Goal: Task Accomplishment & Management: Use online tool/utility

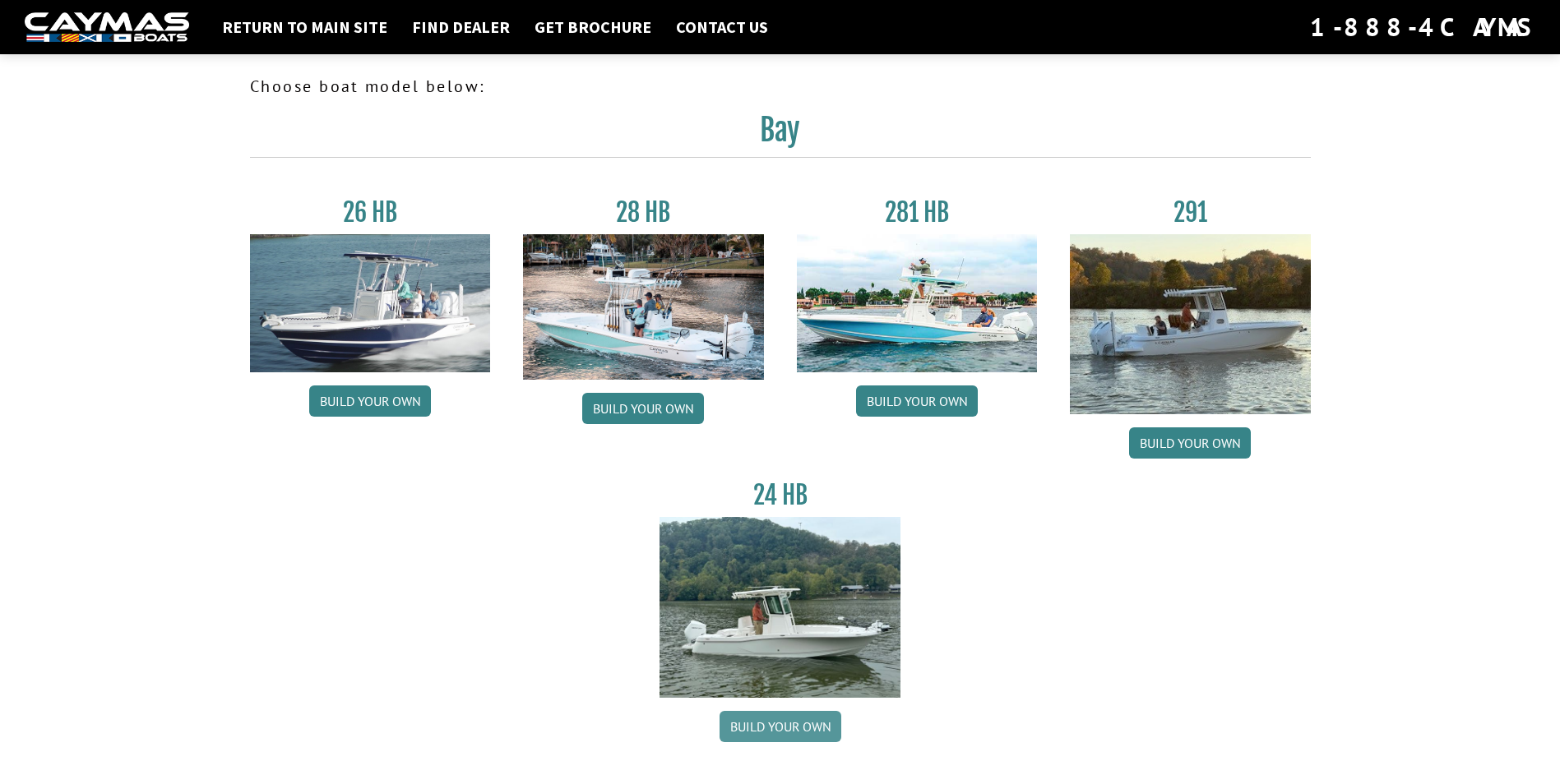
click at [782, 735] on link "Build your own" at bounding box center [780, 727] width 122 height 32
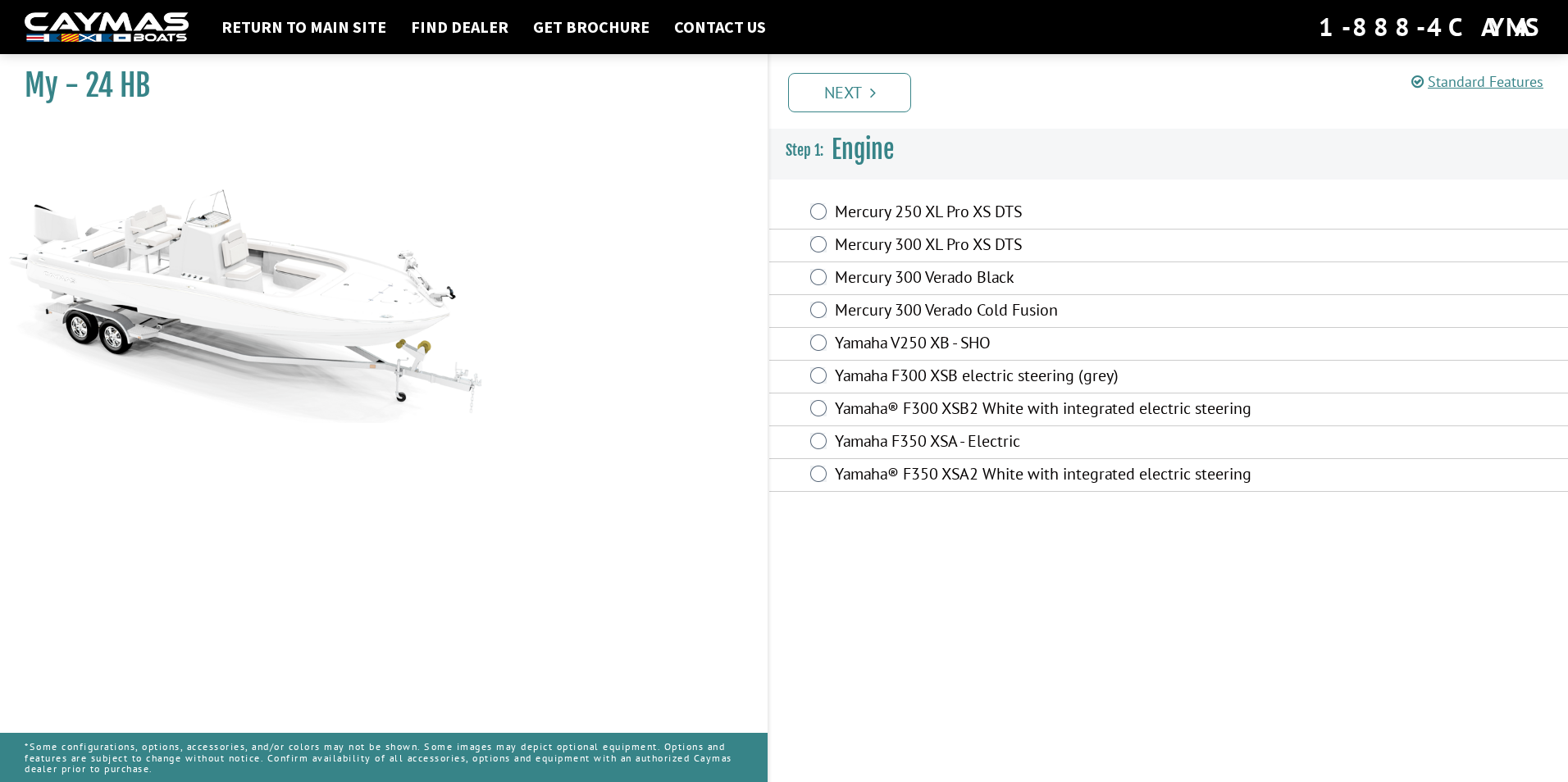
click at [865, 208] on label "Mercury 250 XL Pro XS DTS" at bounding box center [1055, 213] width 440 height 24
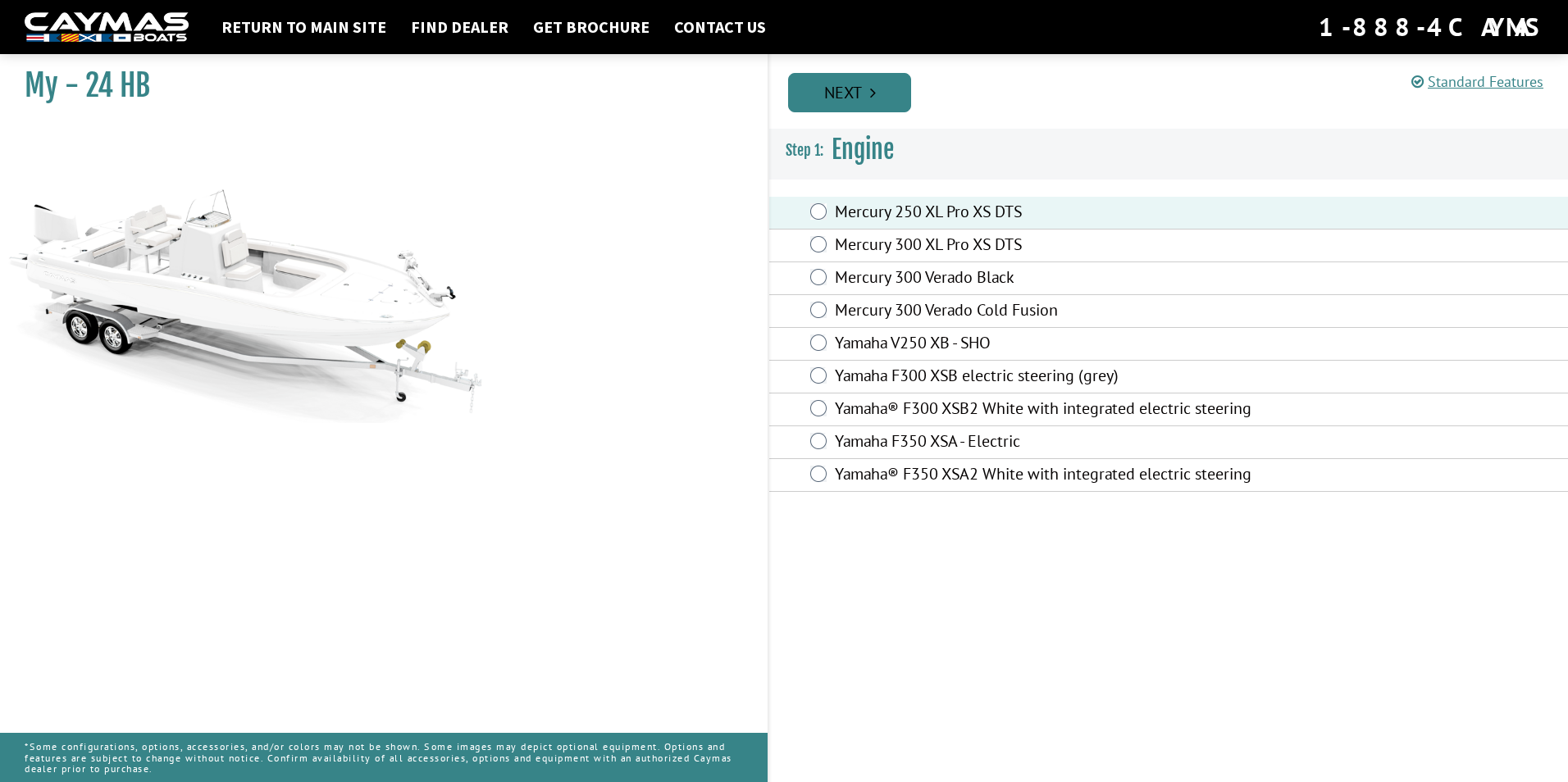
click at [859, 109] on link "Next" at bounding box center [850, 92] width 123 height 39
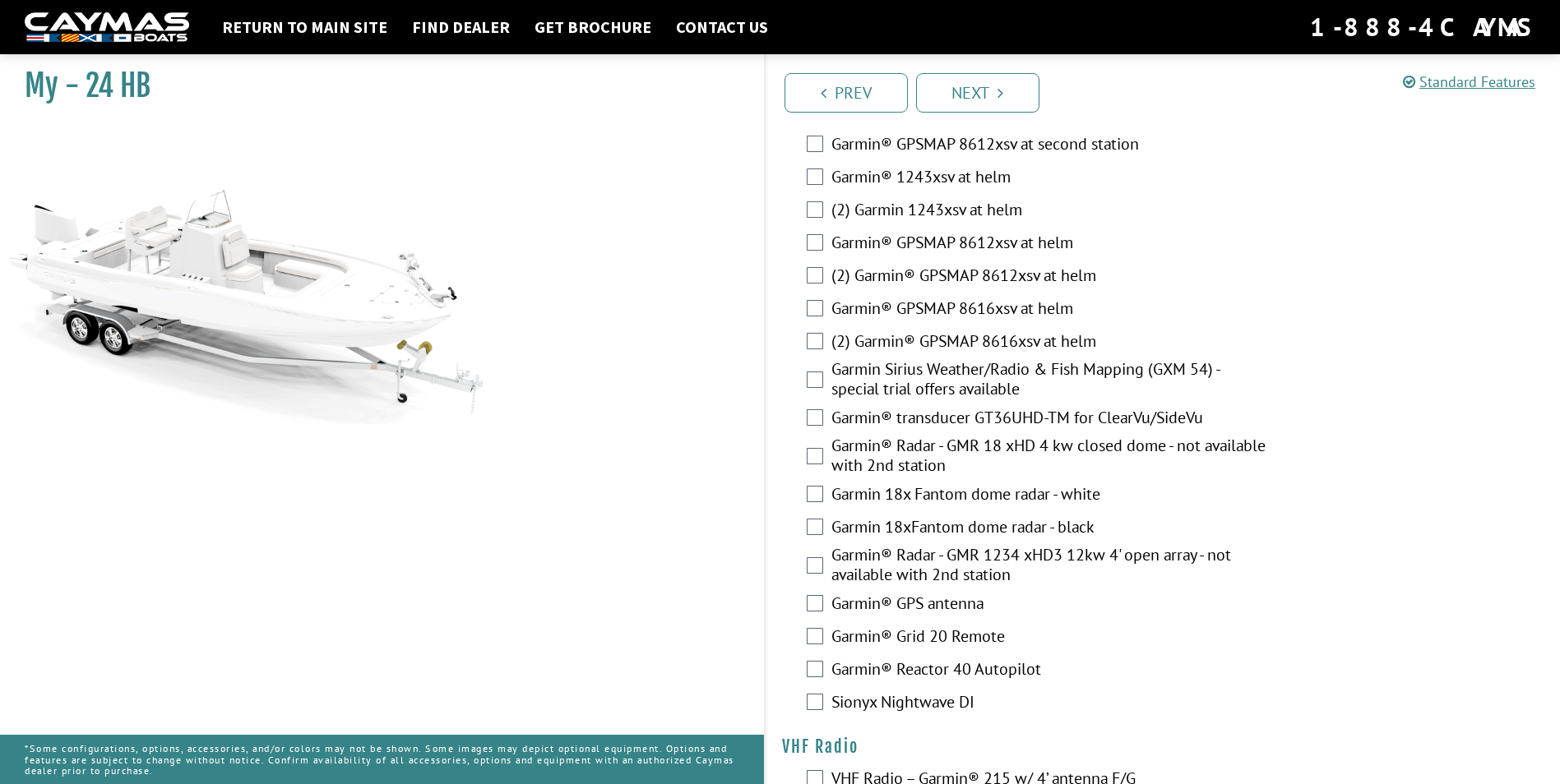
scroll to position [3595, 0]
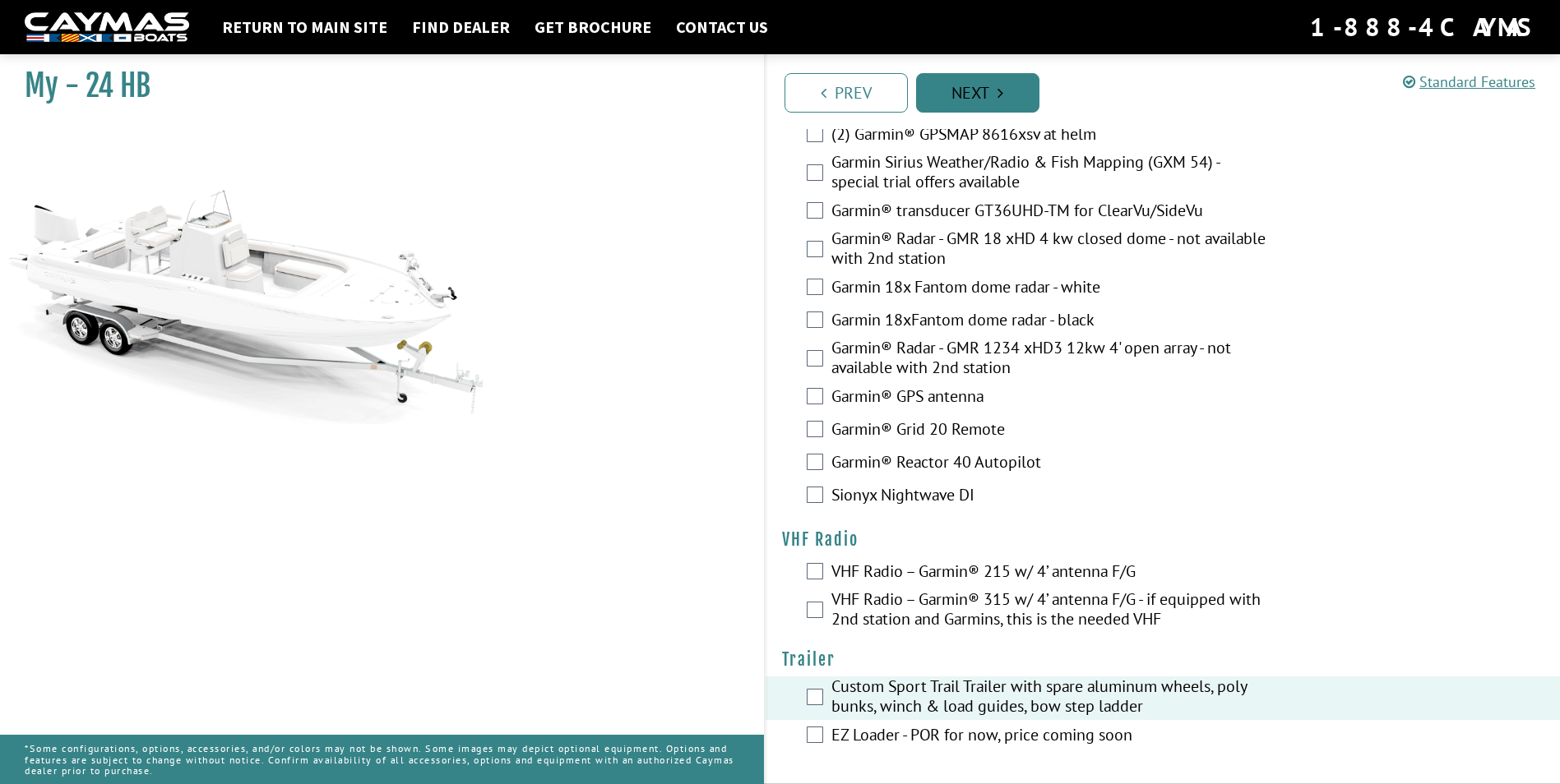
click at [962, 98] on link "Next" at bounding box center [978, 92] width 123 height 40
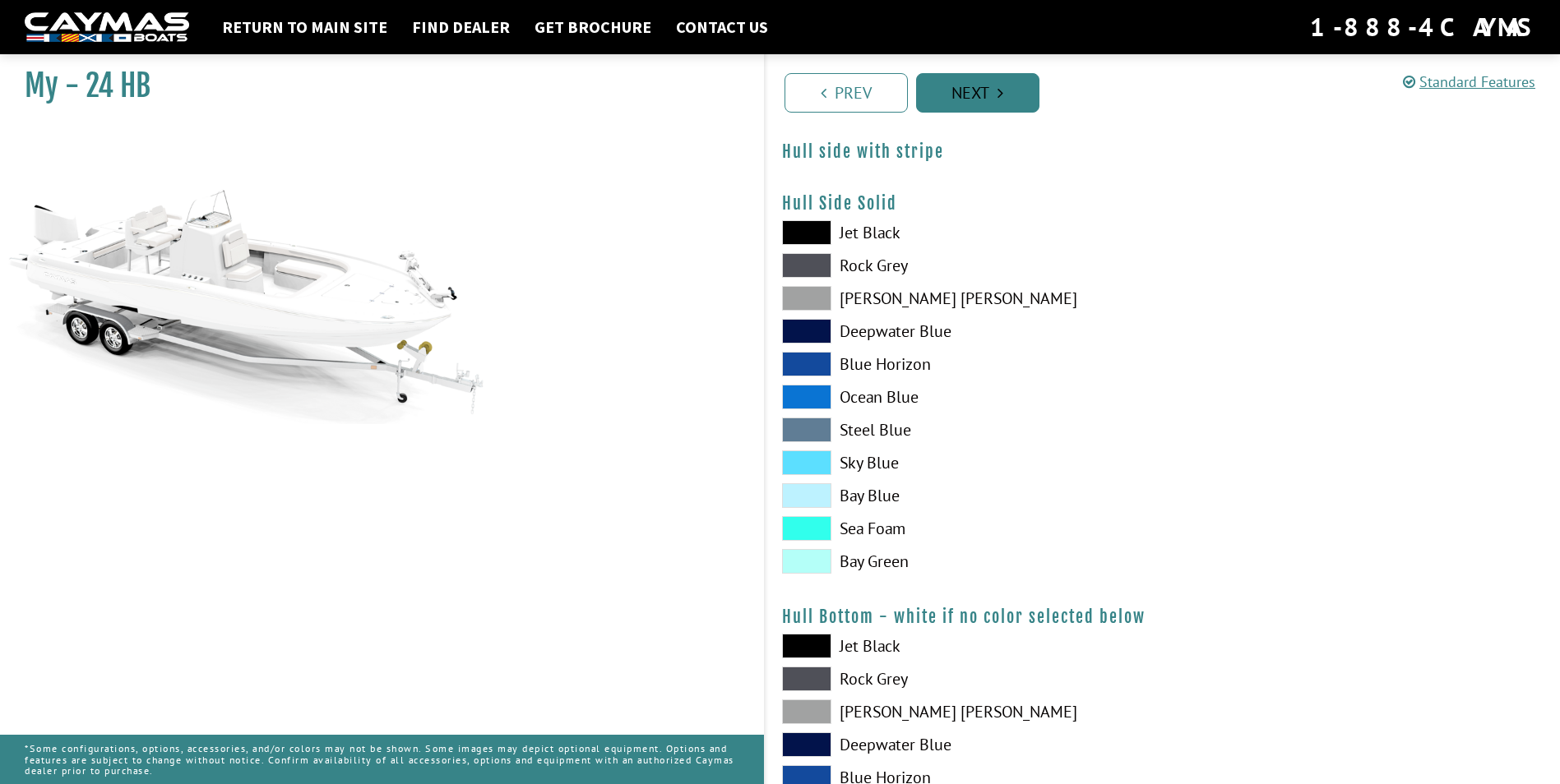
scroll to position [0, 0]
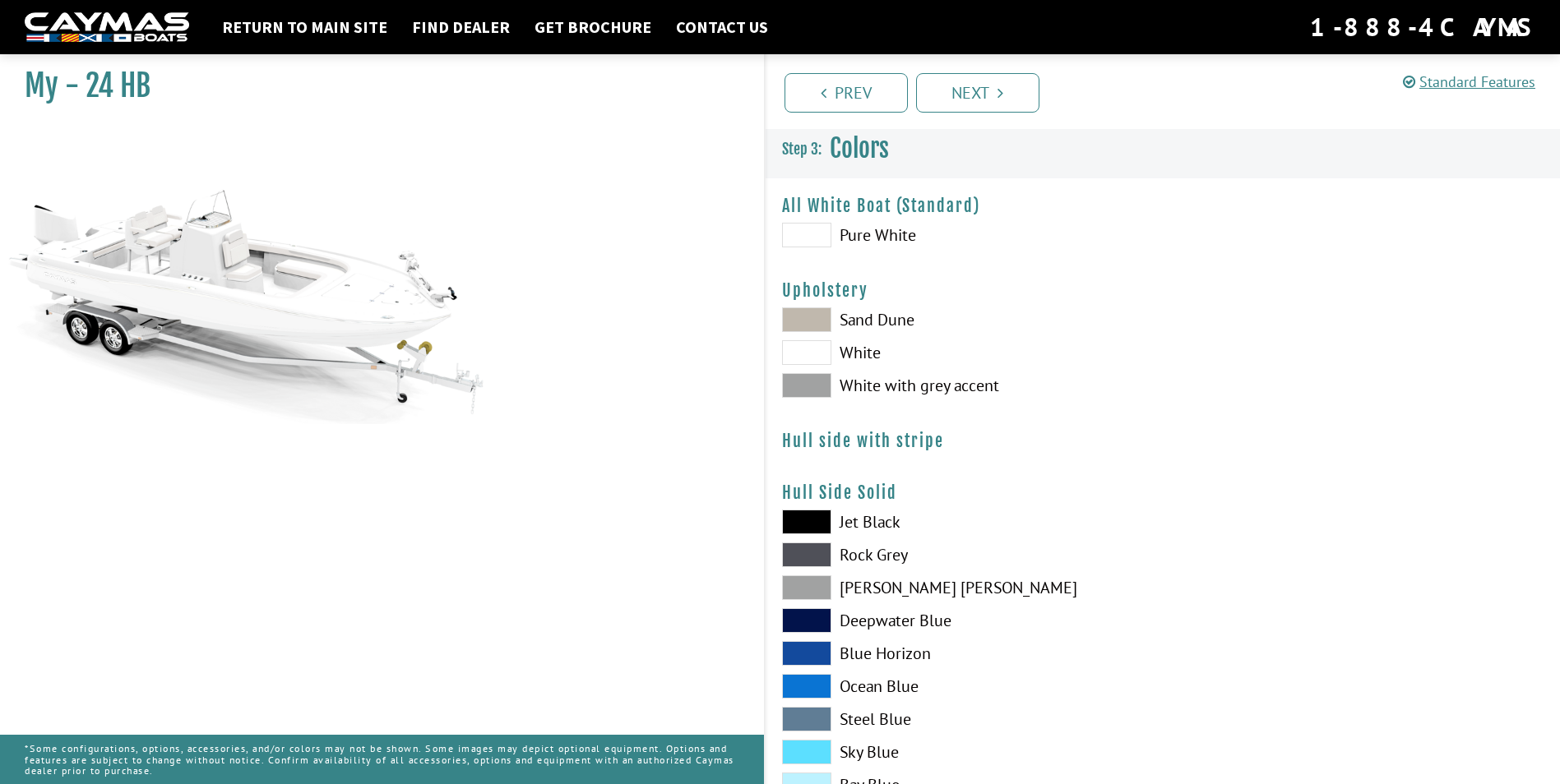
click at [819, 322] on span at bounding box center [806, 320] width 49 height 25
click at [811, 381] on span at bounding box center [806, 385] width 49 height 25
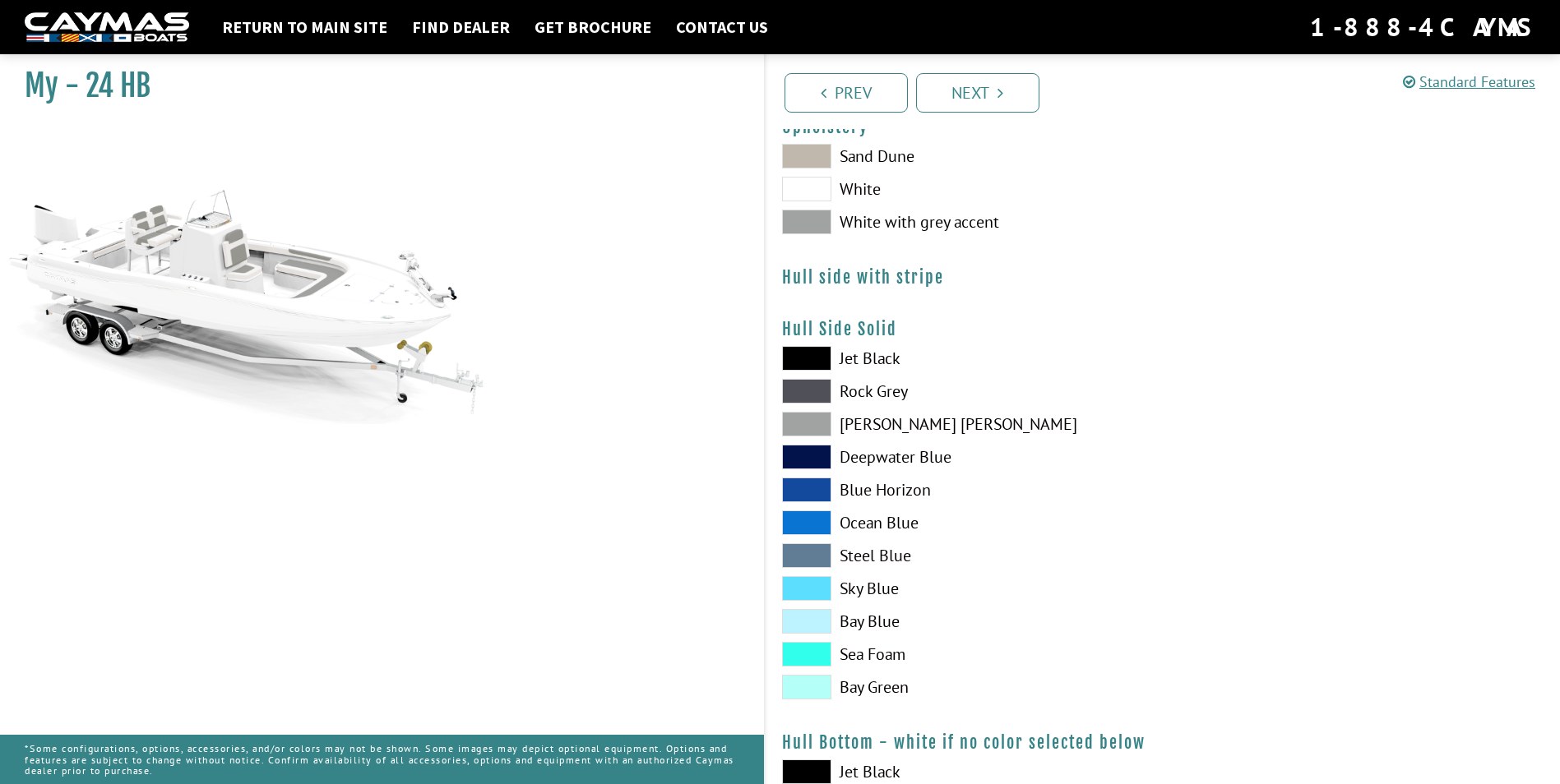
scroll to position [164, 0]
click at [819, 586] on span at bounding box center [806, 587] width 49 height 25
click at [815, 548] on span at bounding box center [806, 555] width 49 height 25
click at [812, 456] on span at bounding box center [806, 456] width 49 height 25
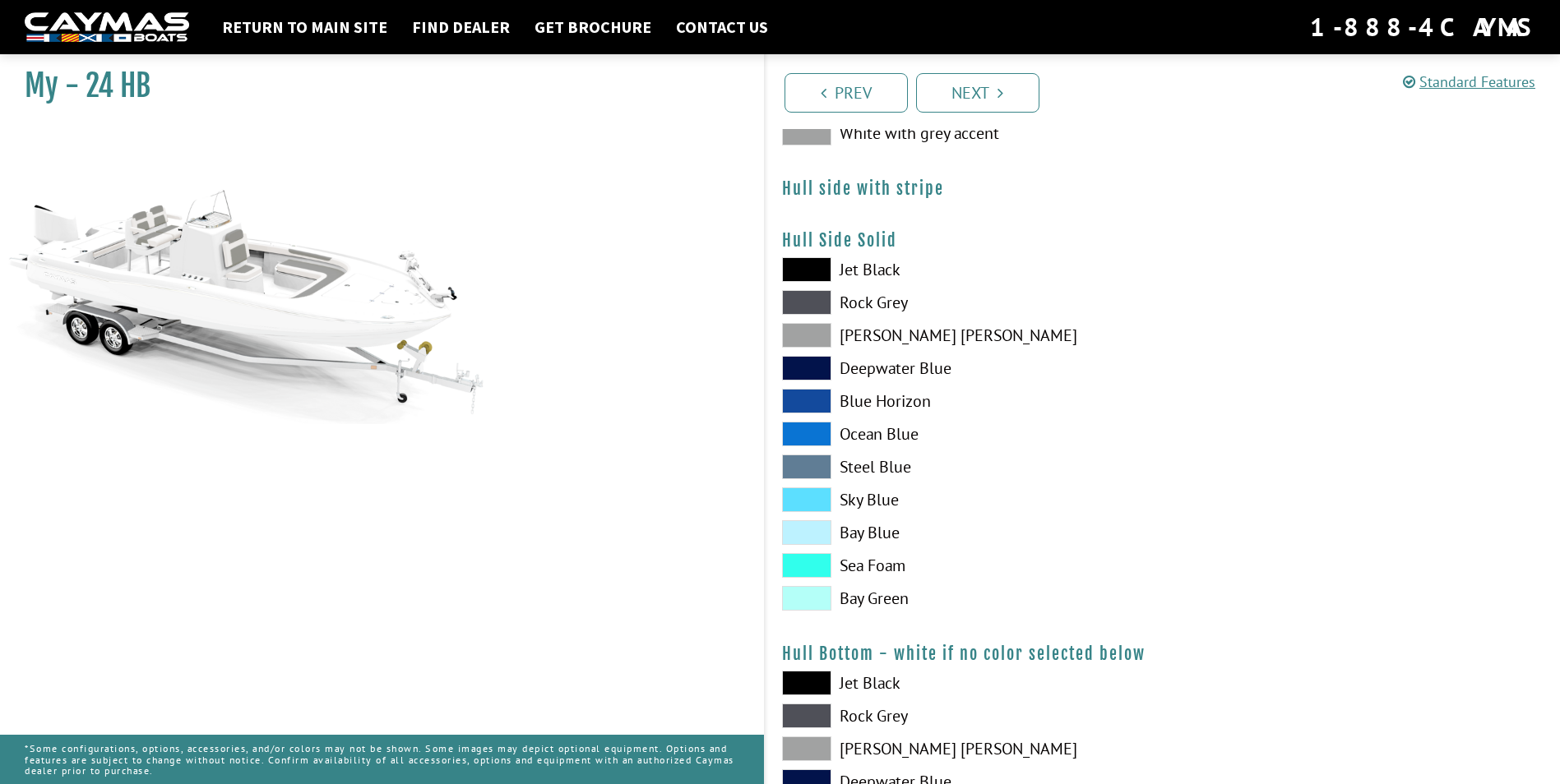
scroll to position [411, 0]
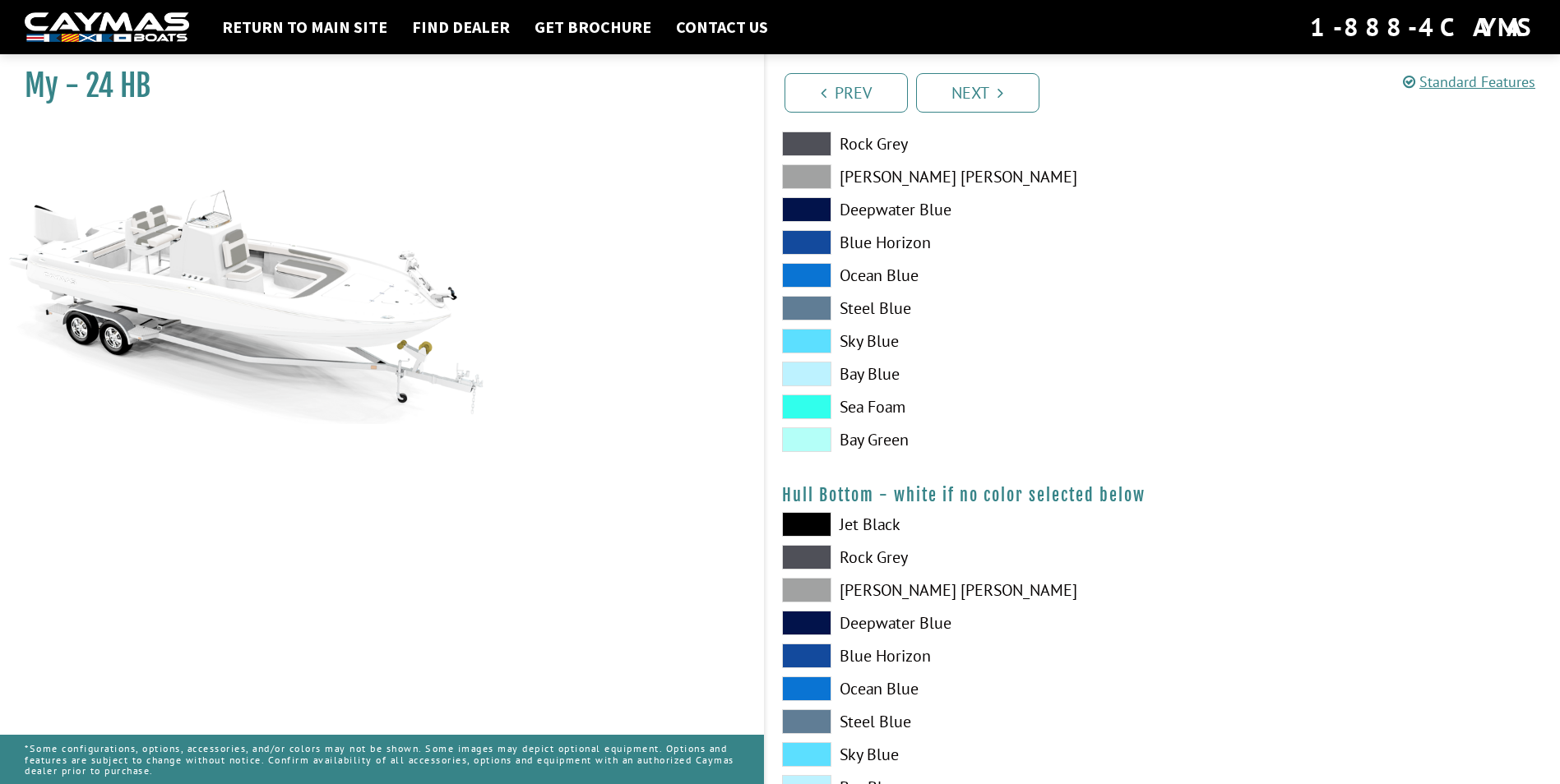
click at [822, 524] on span at bounding box center [806, 524] width 49 height 25
click at [812, 753] on span at bounding box center [806, 754] width 49 height 25
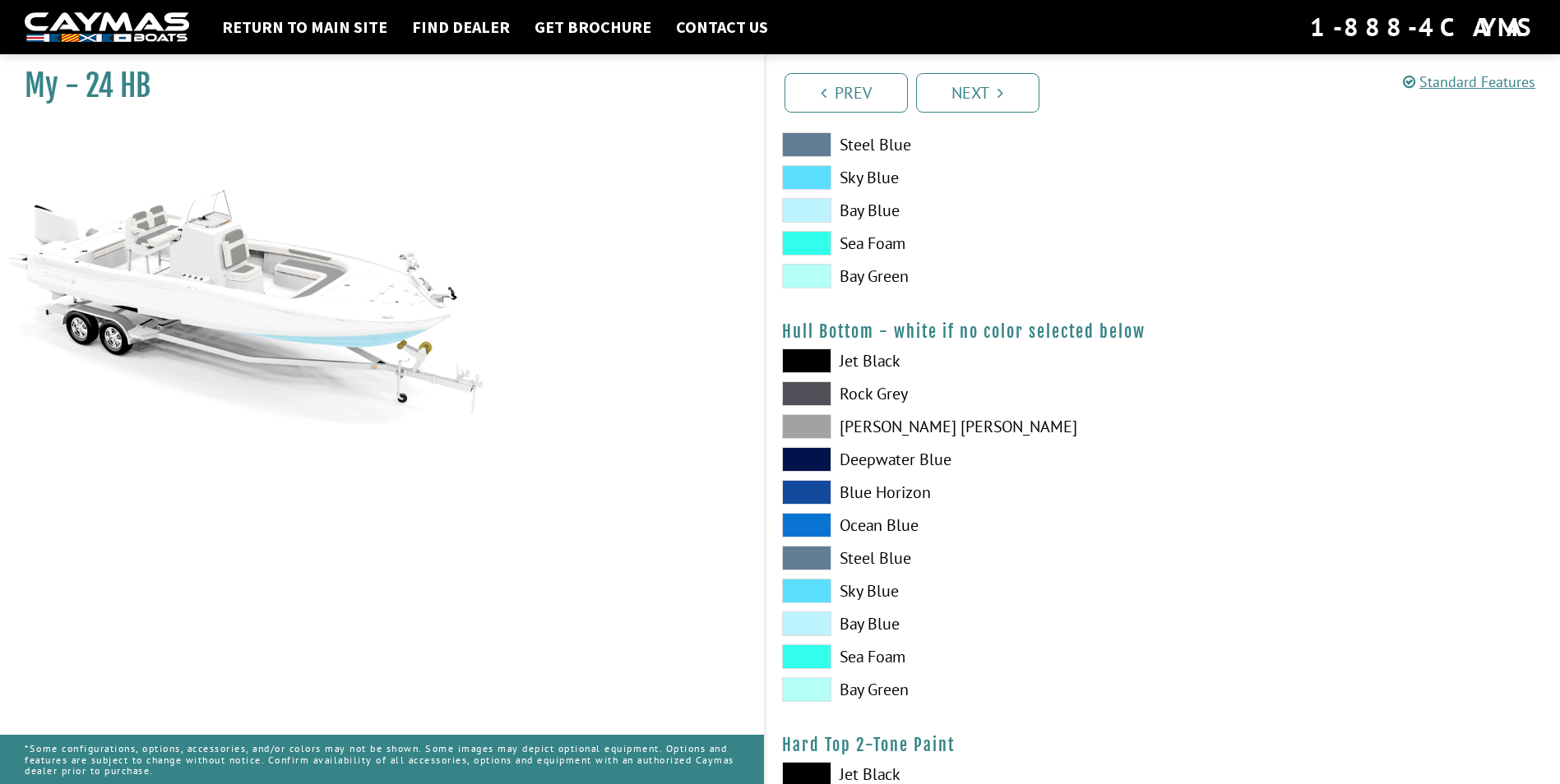
scroll to position [575, 0]
click at [812, 521] on span at bounding box center [806, 524] width 49 height 25
click at [807, 599] on span at bounding box center [806, 590] width 49 height 25
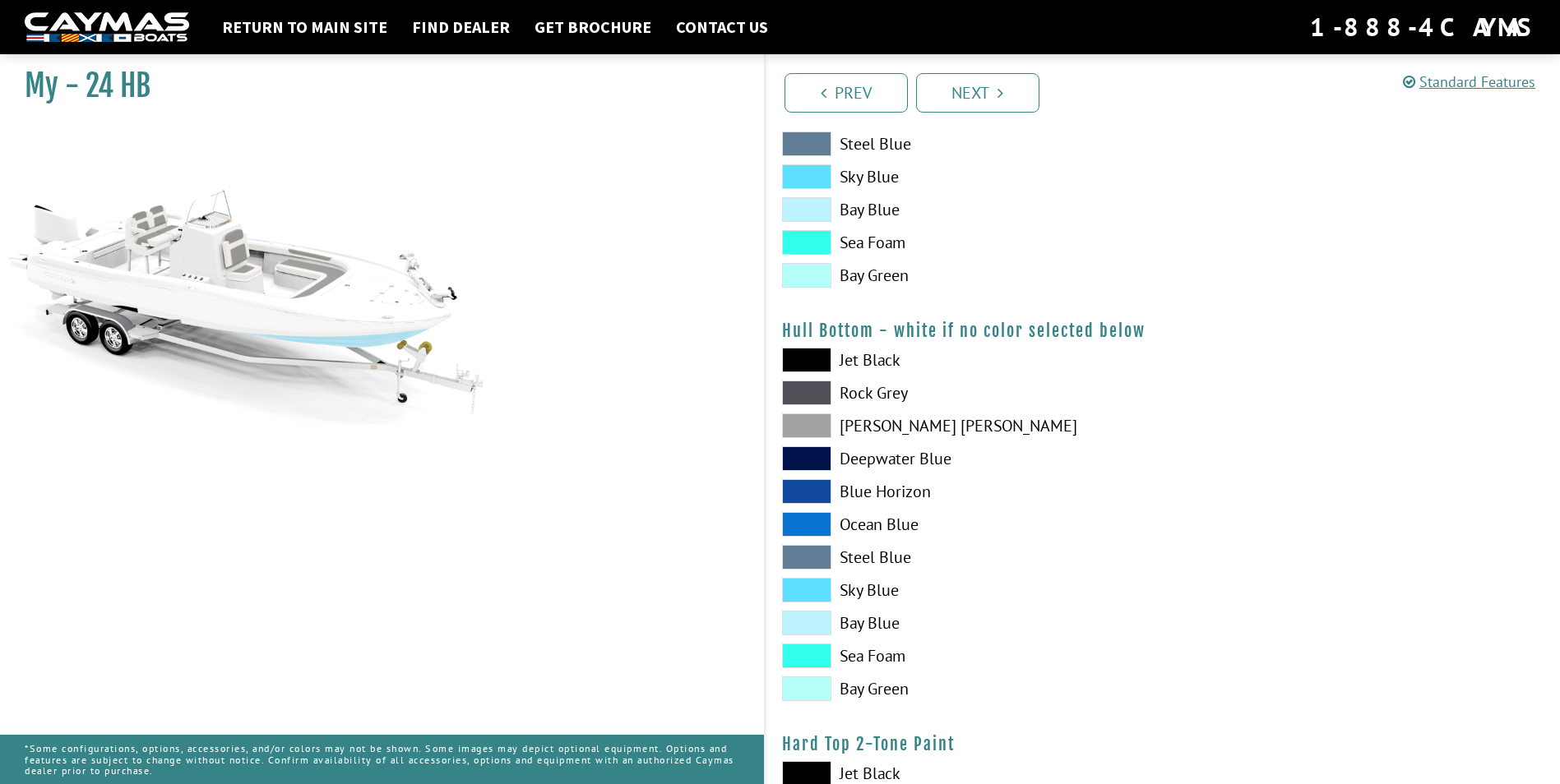
click at [808, 622] on span at bounding box center [806, 622] width 49 height 25
click at [811, 654] on span at bounding box center [806, 656] width 49 height 25
drag, startPoint x: 812, startPoint y: 683, endPoint x: 812, endPoint y: 697, distance: 14.0
click at [812, 684] on span at bounding box center [806, 688] width 49 height 25
click at [820, 273] on span at bounding box center [806, 276] width 49 height 25
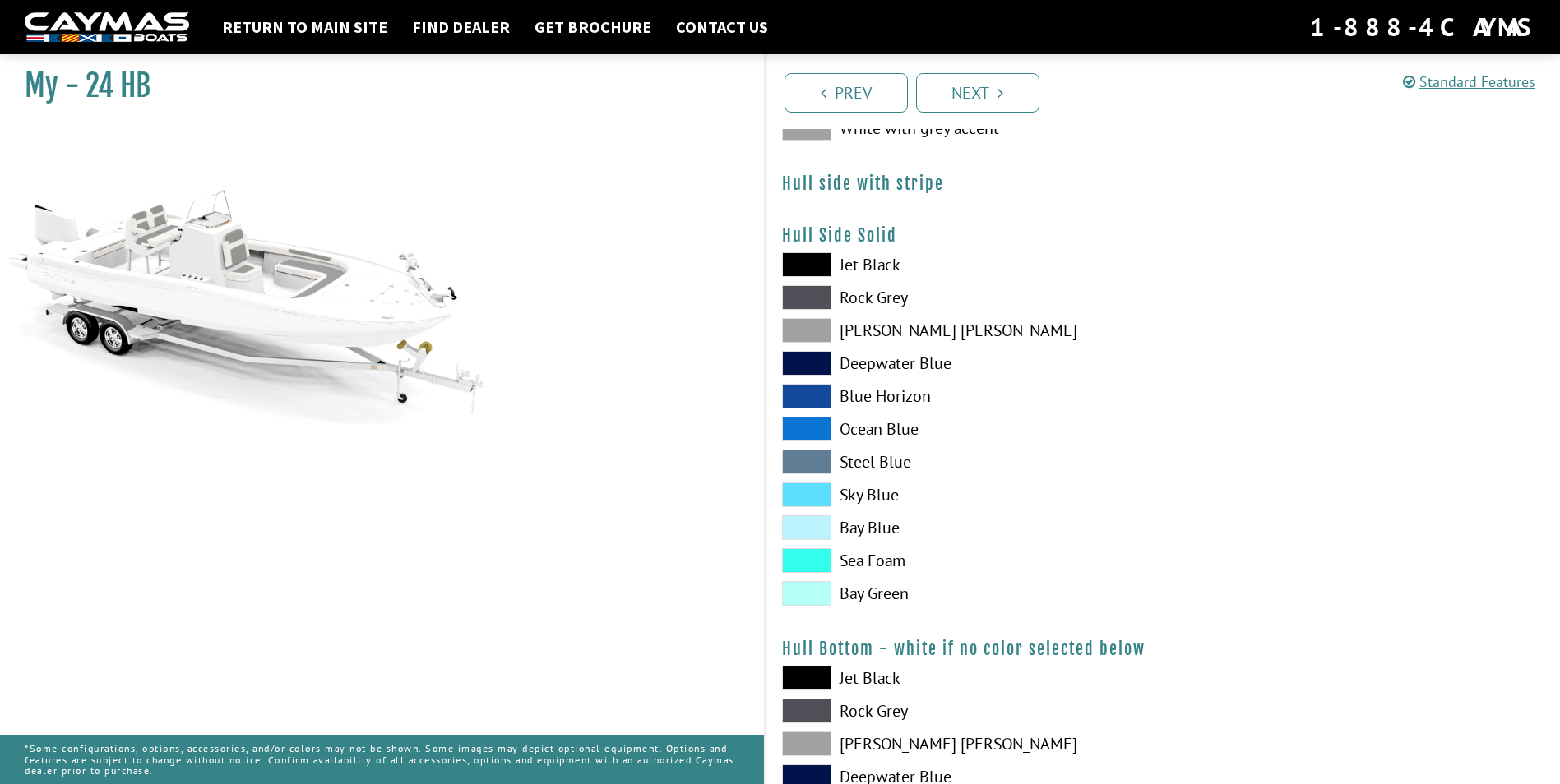
scroll to position [247, 0]
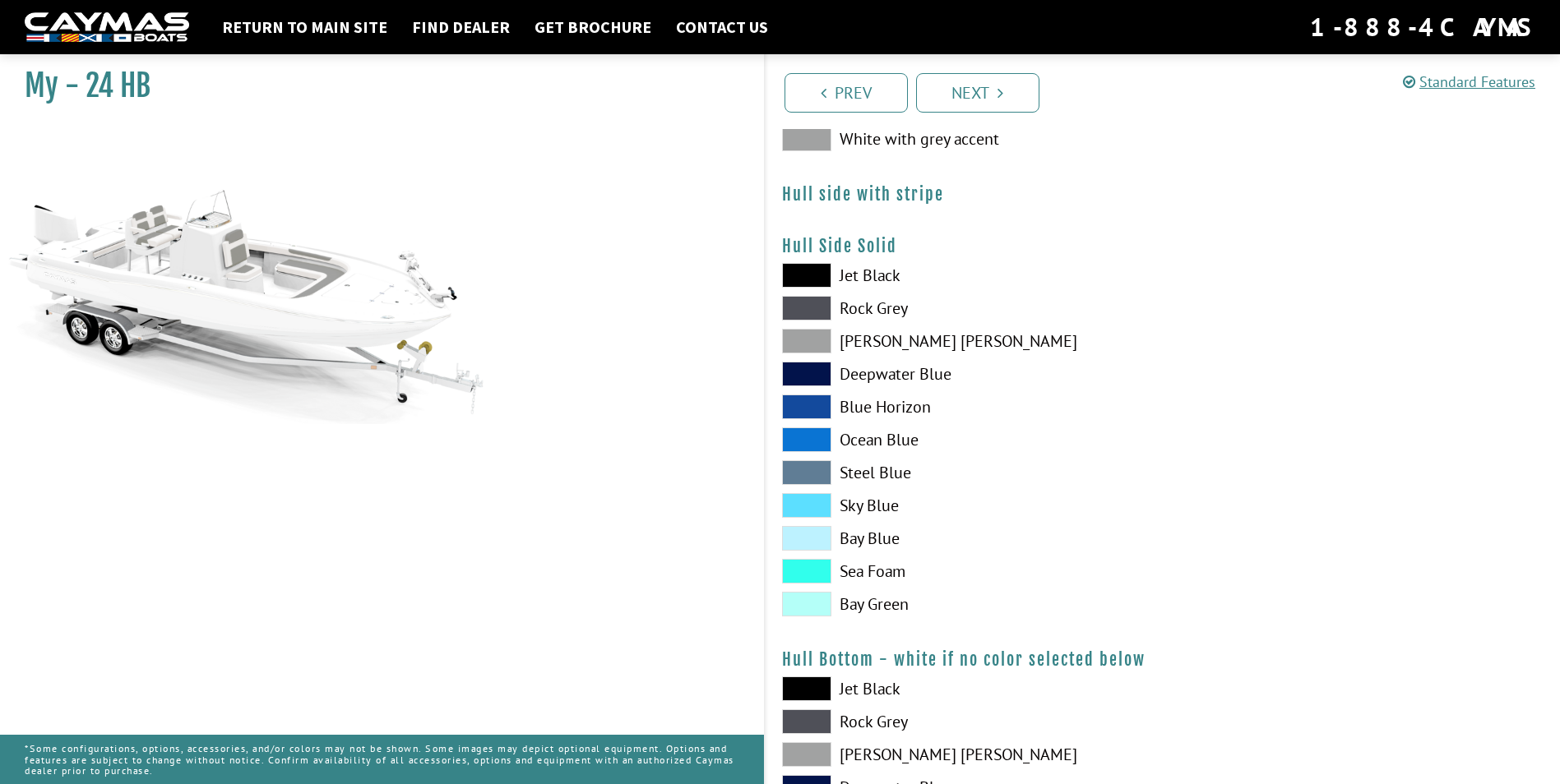
click at [804, 572] on span at bounding box center [806, 572] width 49 height 25
click at [804, 524] on div "Jet Black Rock Grey Dove Gray Deepwater Blue Blue Horizon Ocean Blue" at bounding box center [964, 444] width 397 height 362
click at [805, 536] on span at bounding box center [806, 538] width 49 height 25
click at [811, 508] on span at bounding box center [806, 506] width 49 height 25
click at [816, 472] on span at bounding box center [806, 472] width 49 height 25
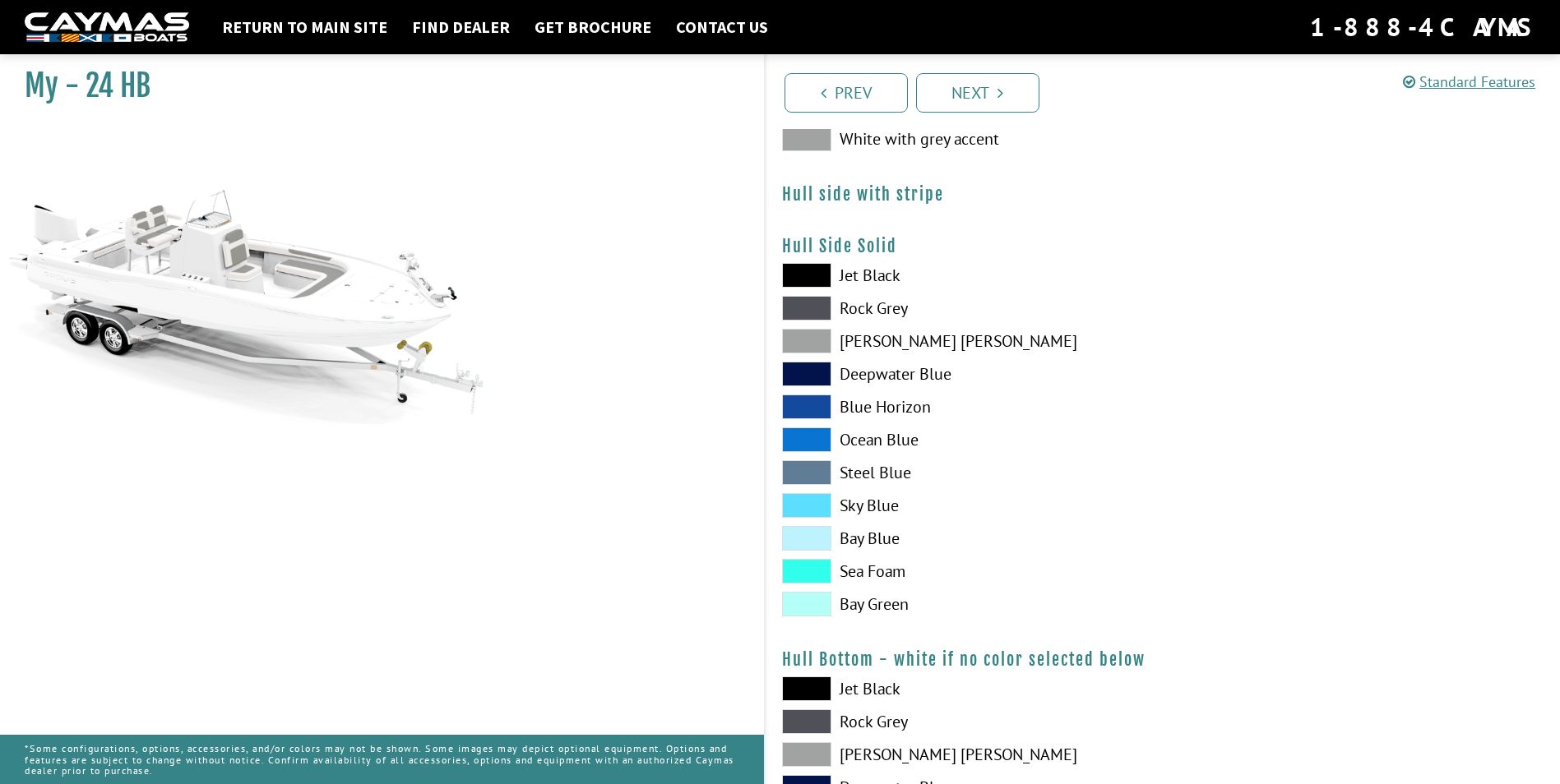
click at [815, 430] on span at bounding box center [806, 440] width 49 height 25
click at [814, 399] on span at bounding box center [806, 406] width 49 height 25
click at [814, 367] on span at bounding box center [806, 374] width 49 height 25
click at [813, 342] on span at bounding box center [806, 341] width 49 height 25
drag, startPoint x: 808, startPoint y: 311, endPoint x: 803, endPoint y: 285, distance: 26.5
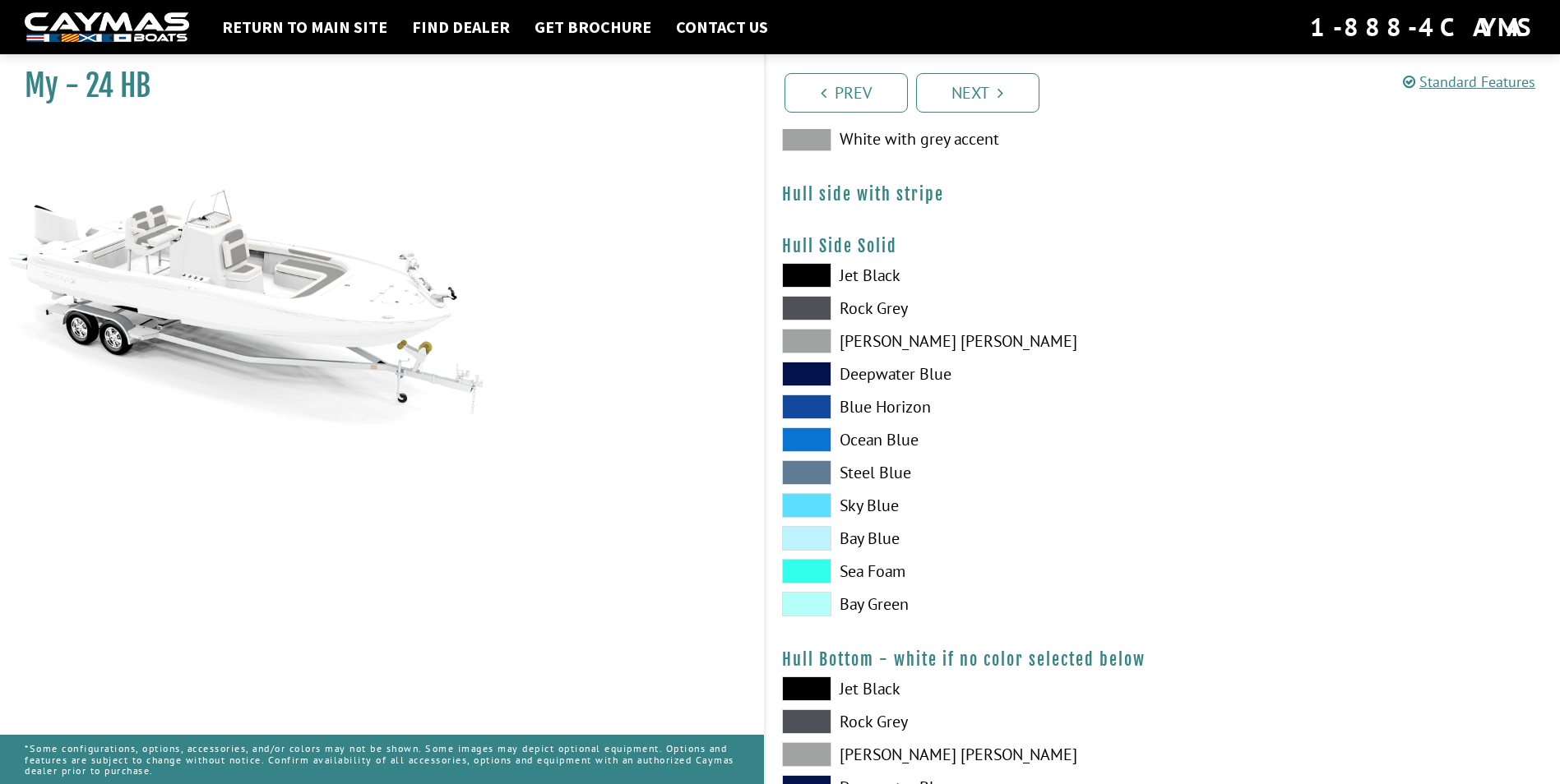
click at [807, 307] on span at bounding box center [806, 308] width 49 height 25
click at [802, 276] on span at bounding box center [806, 276] width 49 height 25
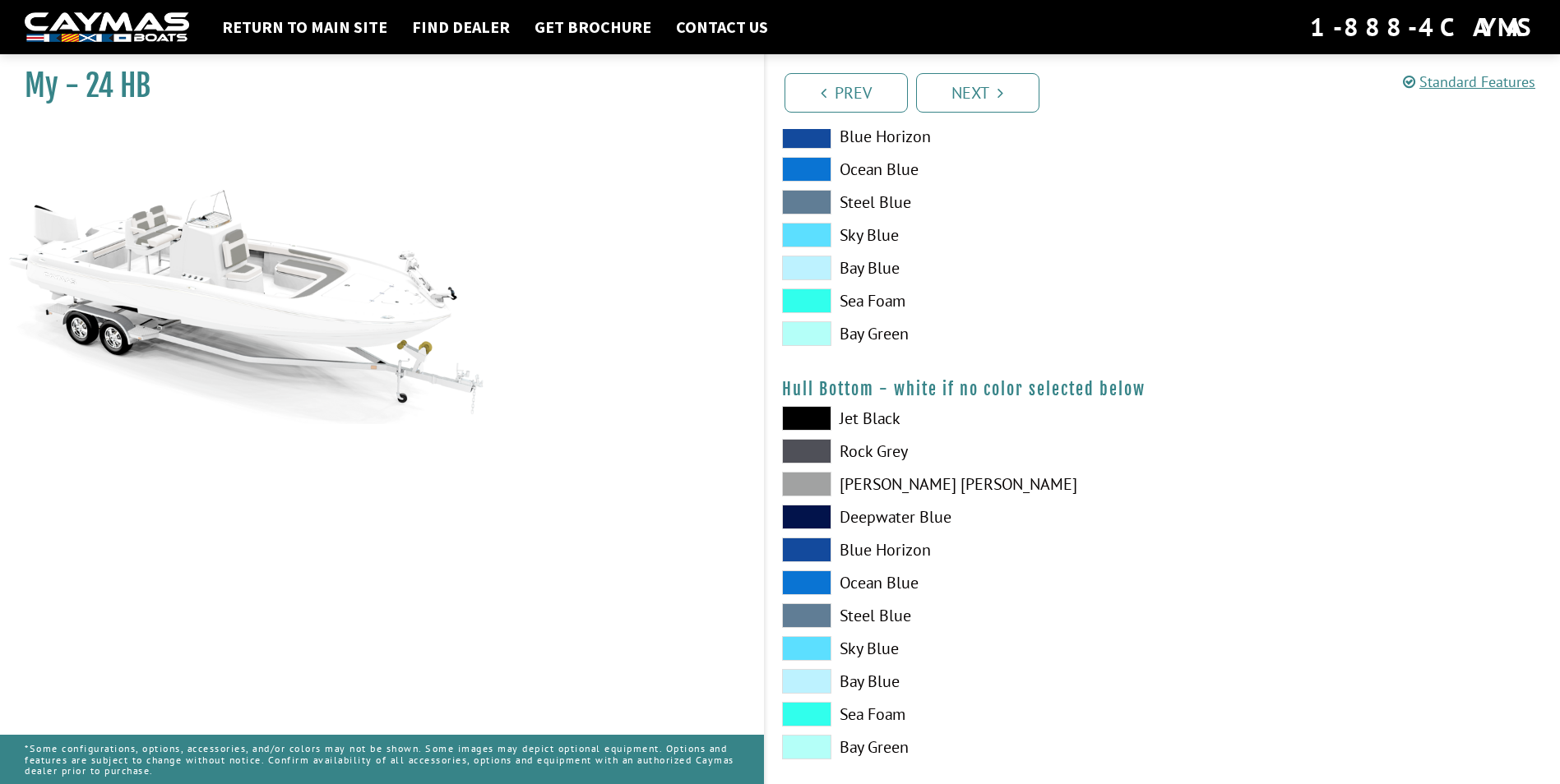
scroll to position [575, 0]
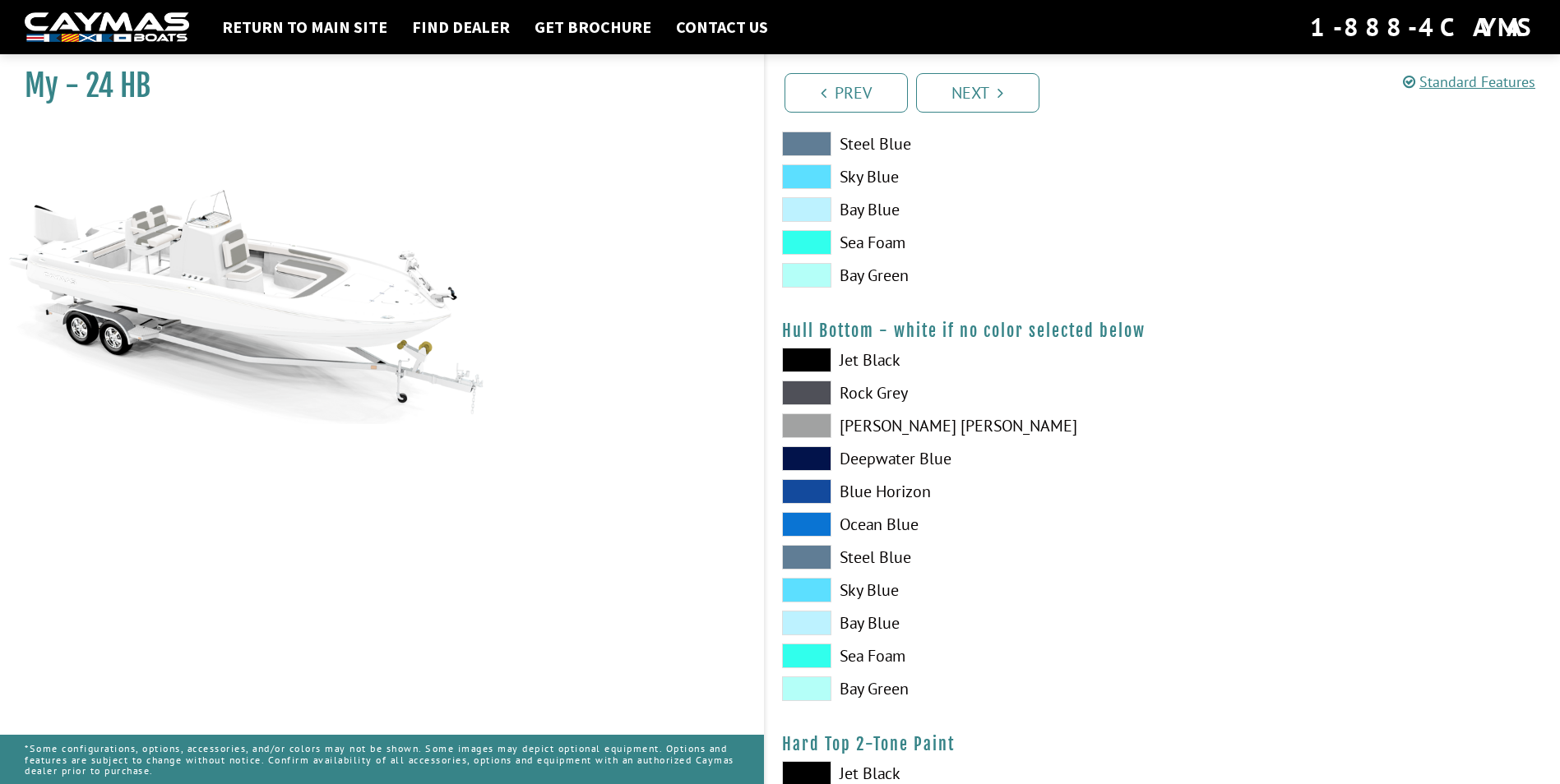
click at [813, 363] on span at bounding box center [806, 360] width 49 height 25
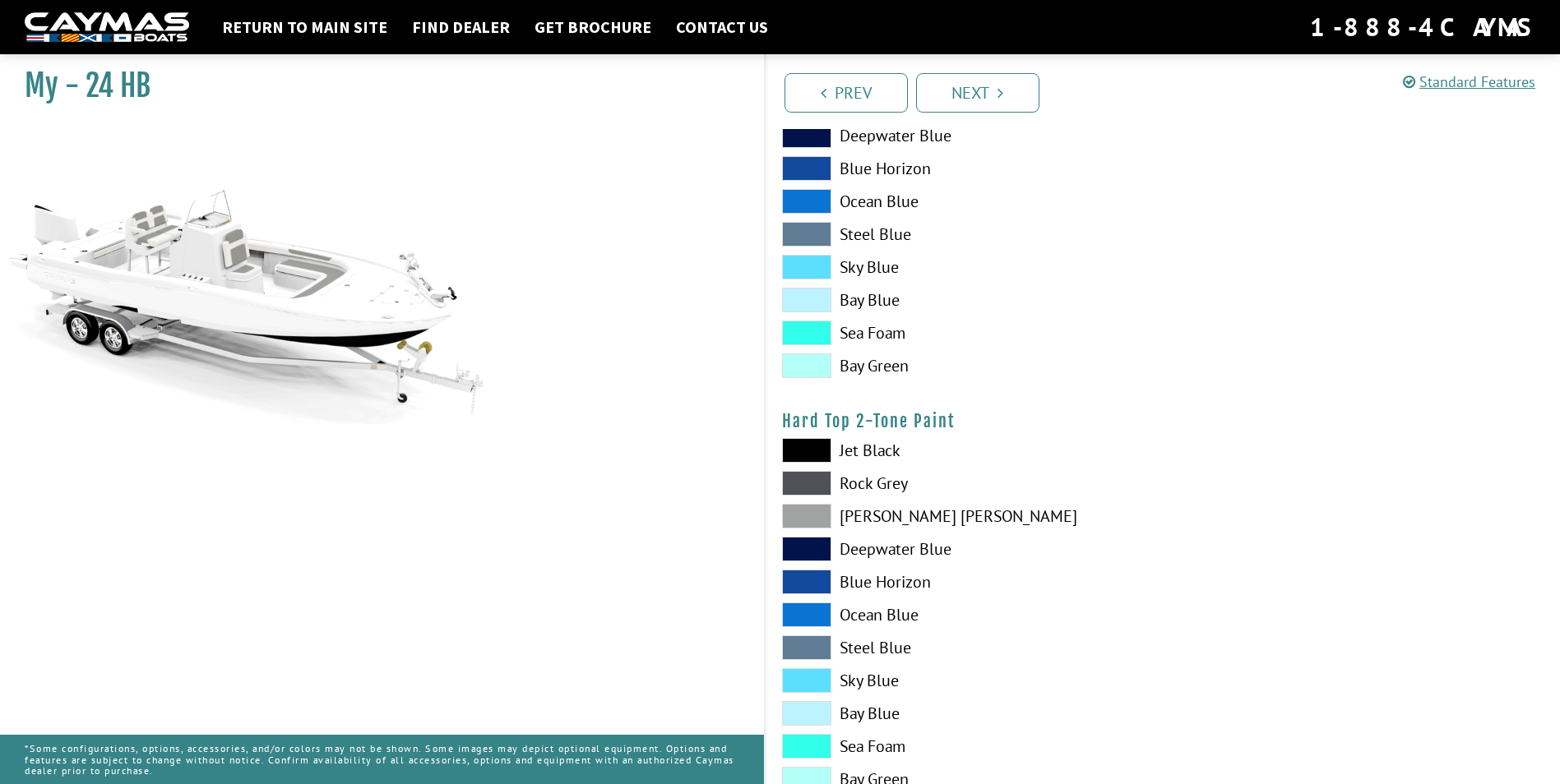
scroll to position [904, 0]
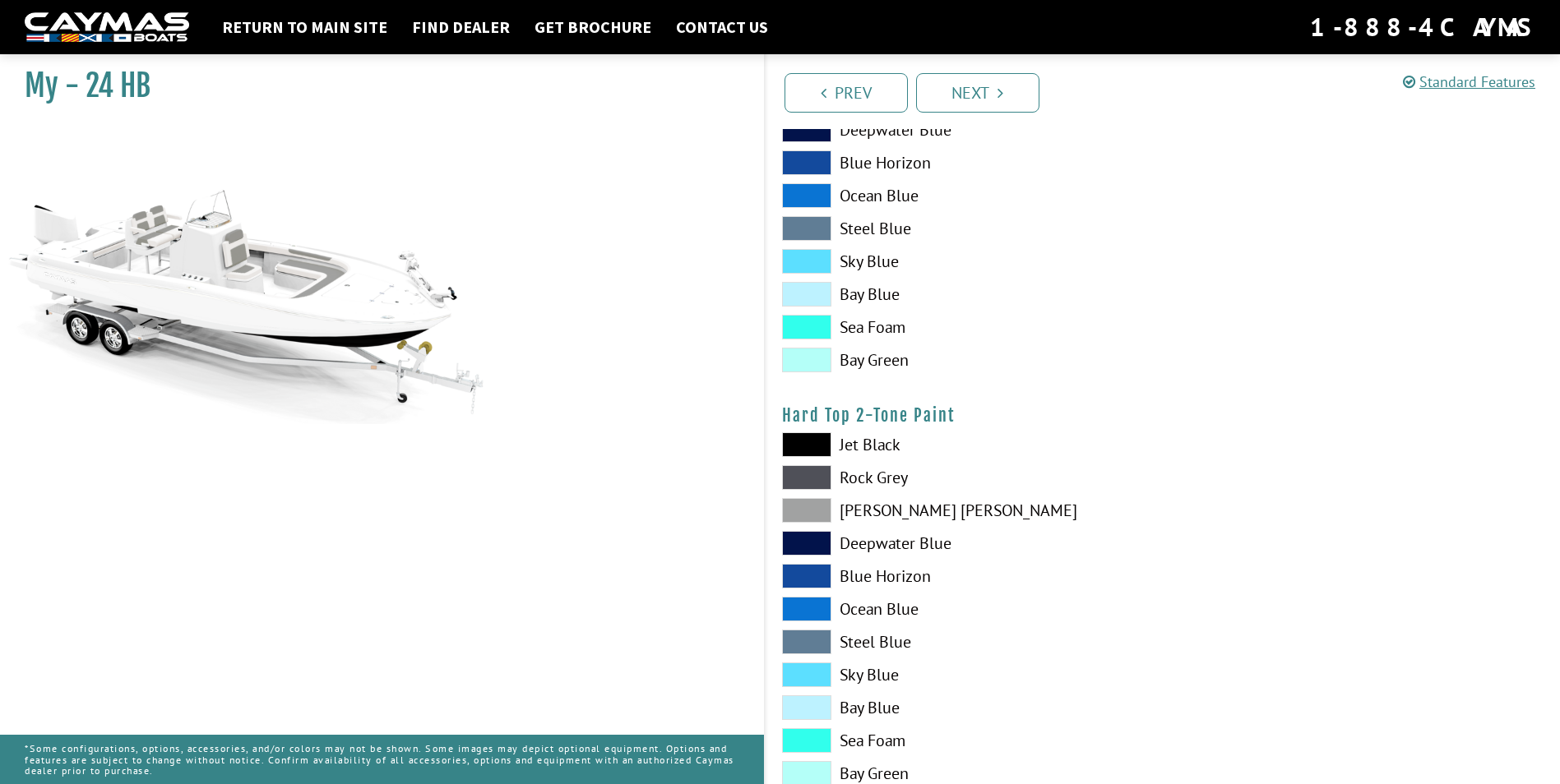
click at [816, 449] on span at bounding box center [806, 444] width 49 height 25
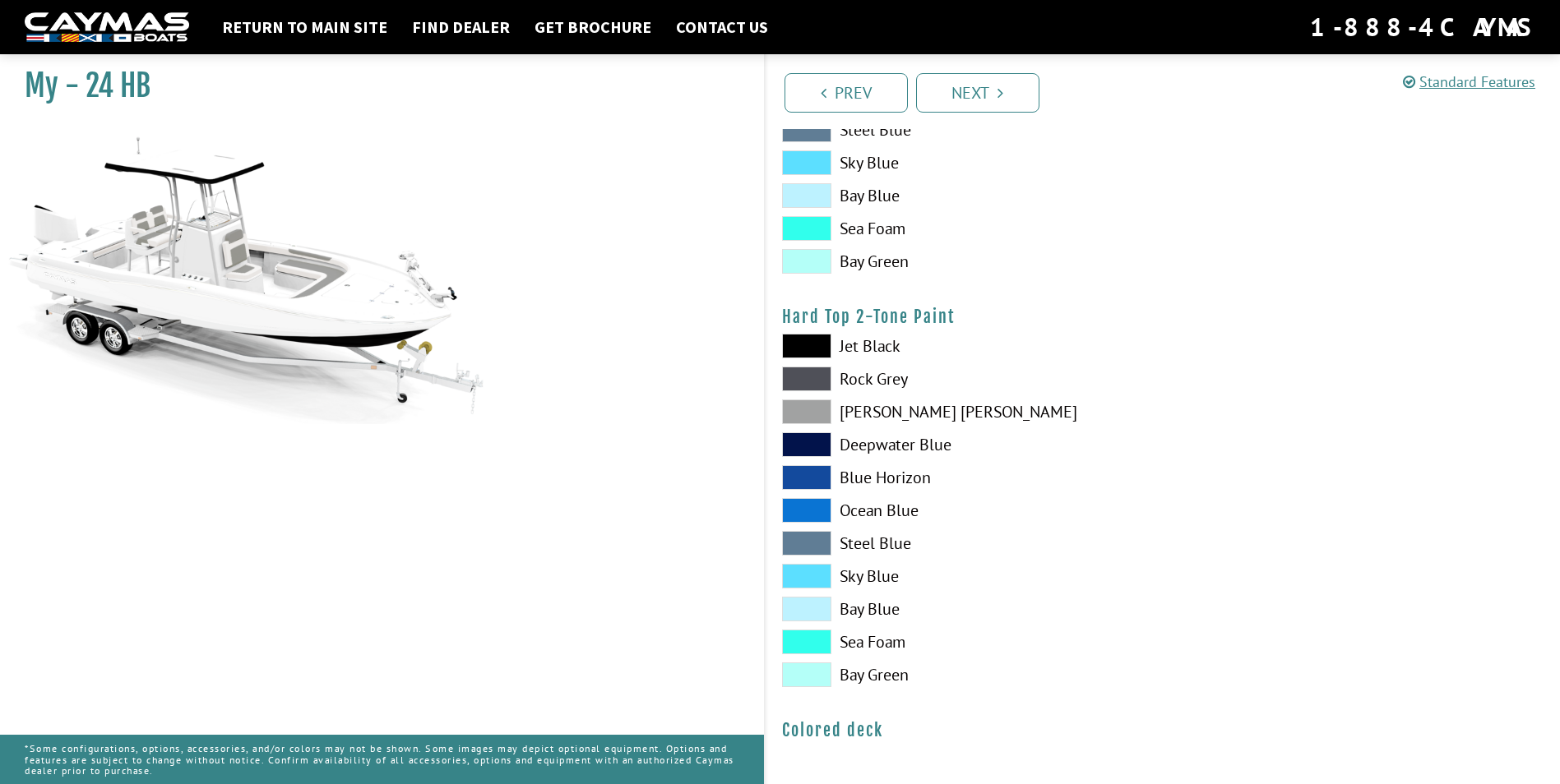
scroll to position [1006, 0]
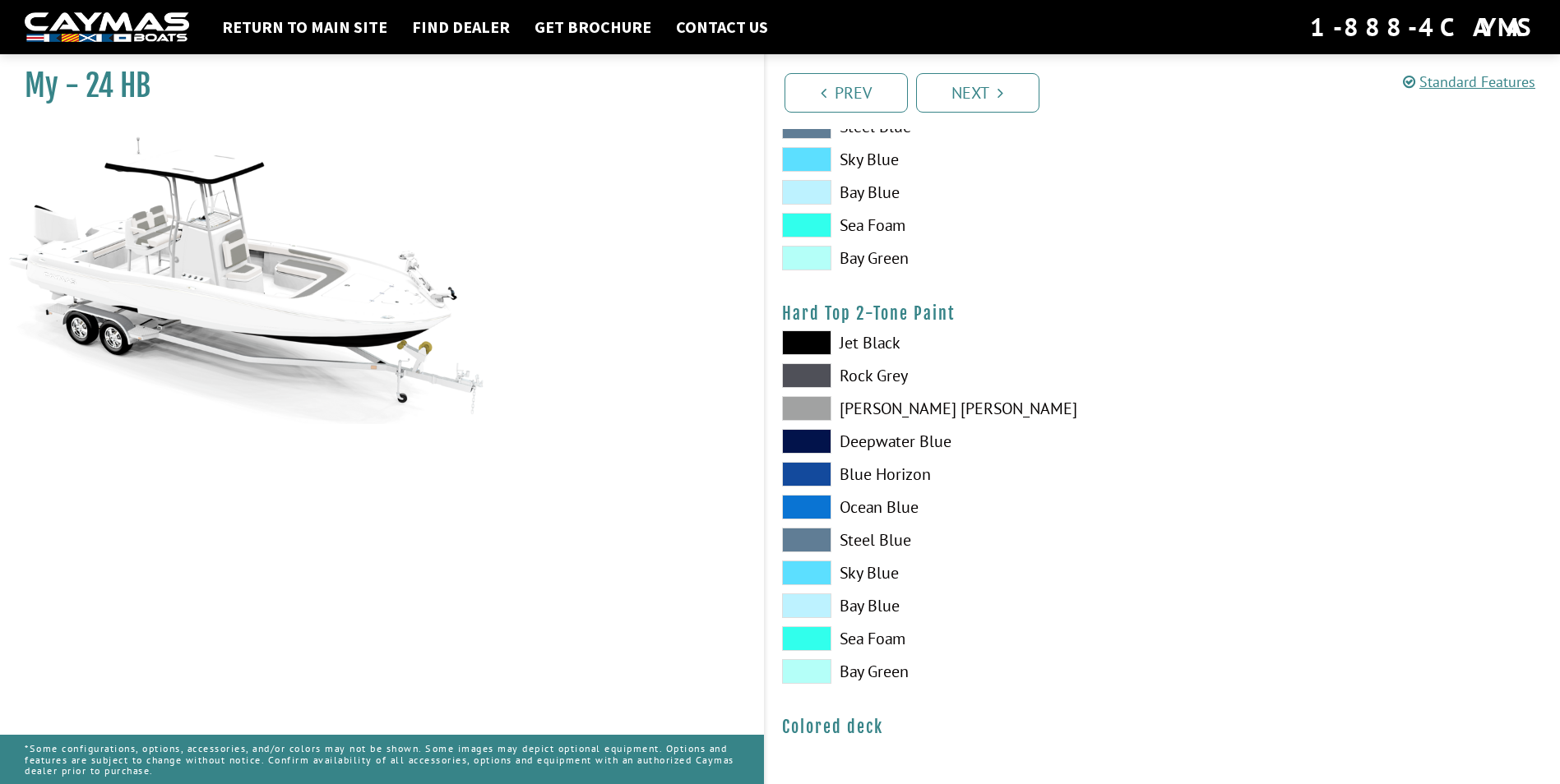
click at [815, 480] on span at bounding box center [806, 474] width 49 height 25
click at [812, 510] on span at bounding box center [806, 507] width 49 height 25
click at [812, 354] on span at bounding box center [806, 342] width 49 height 25
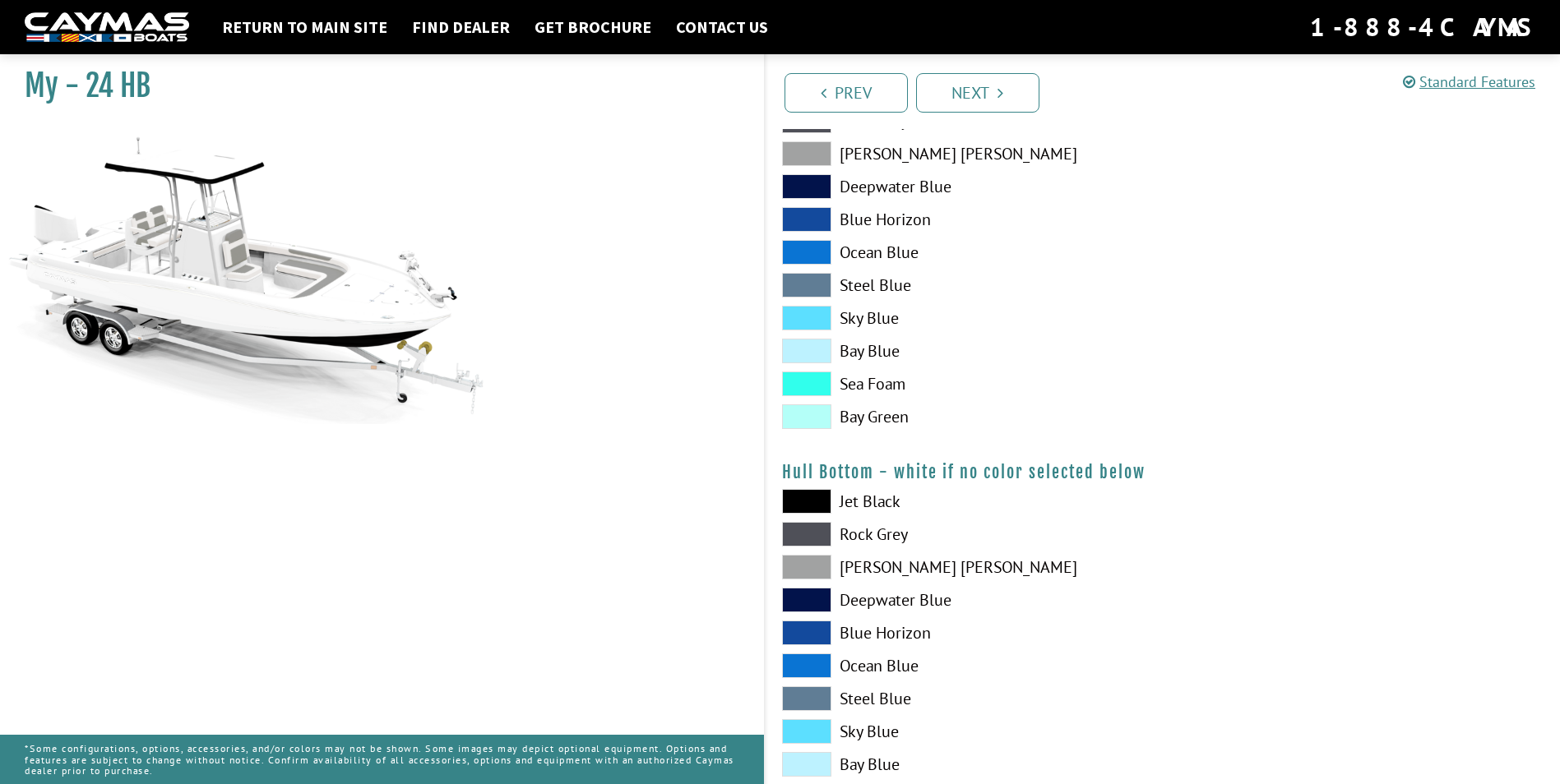
scroll to position [430, 0]
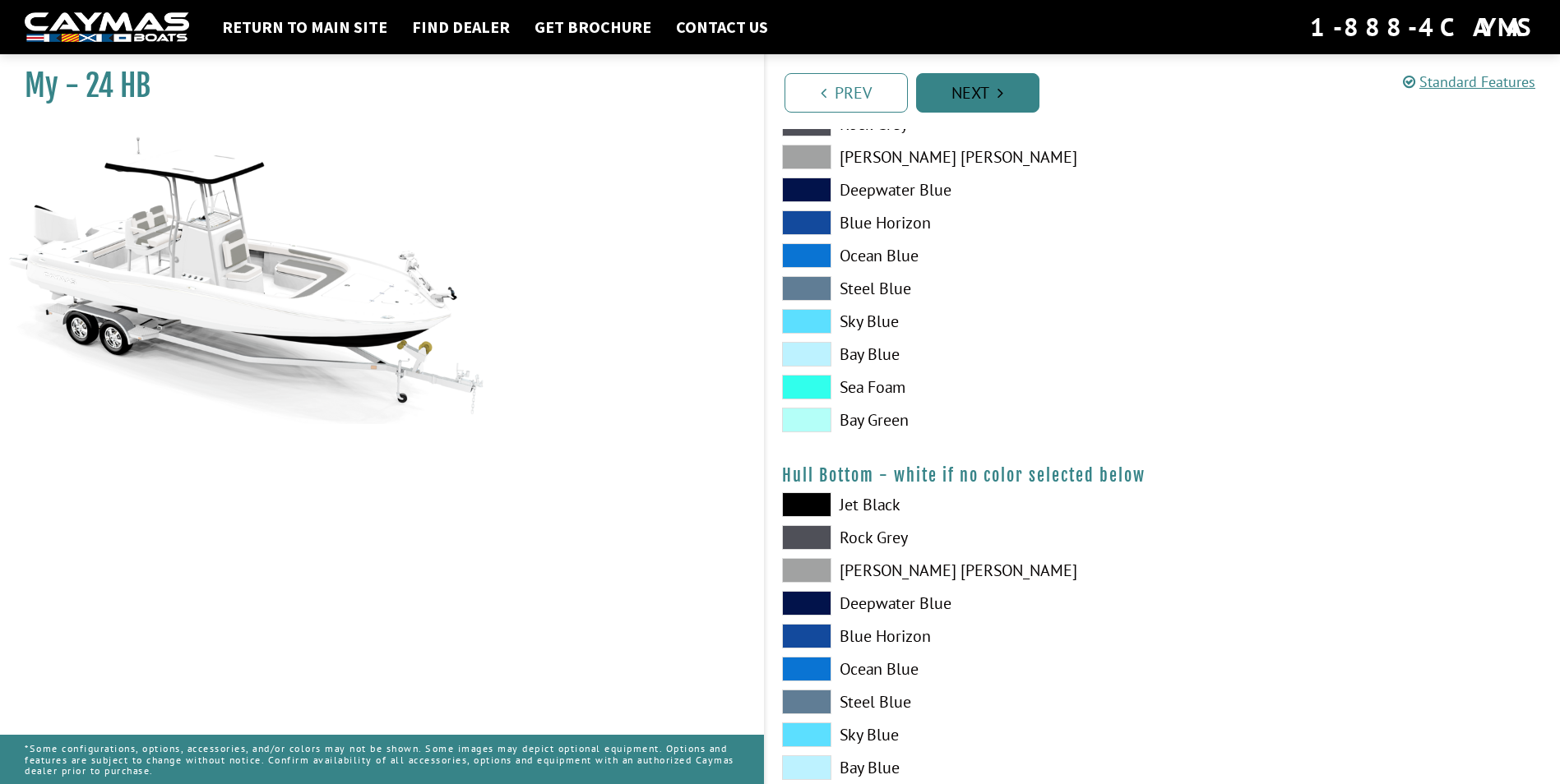
click at [994, 99] on link "Next" at bounding box center [978, 92] width 123 height 40
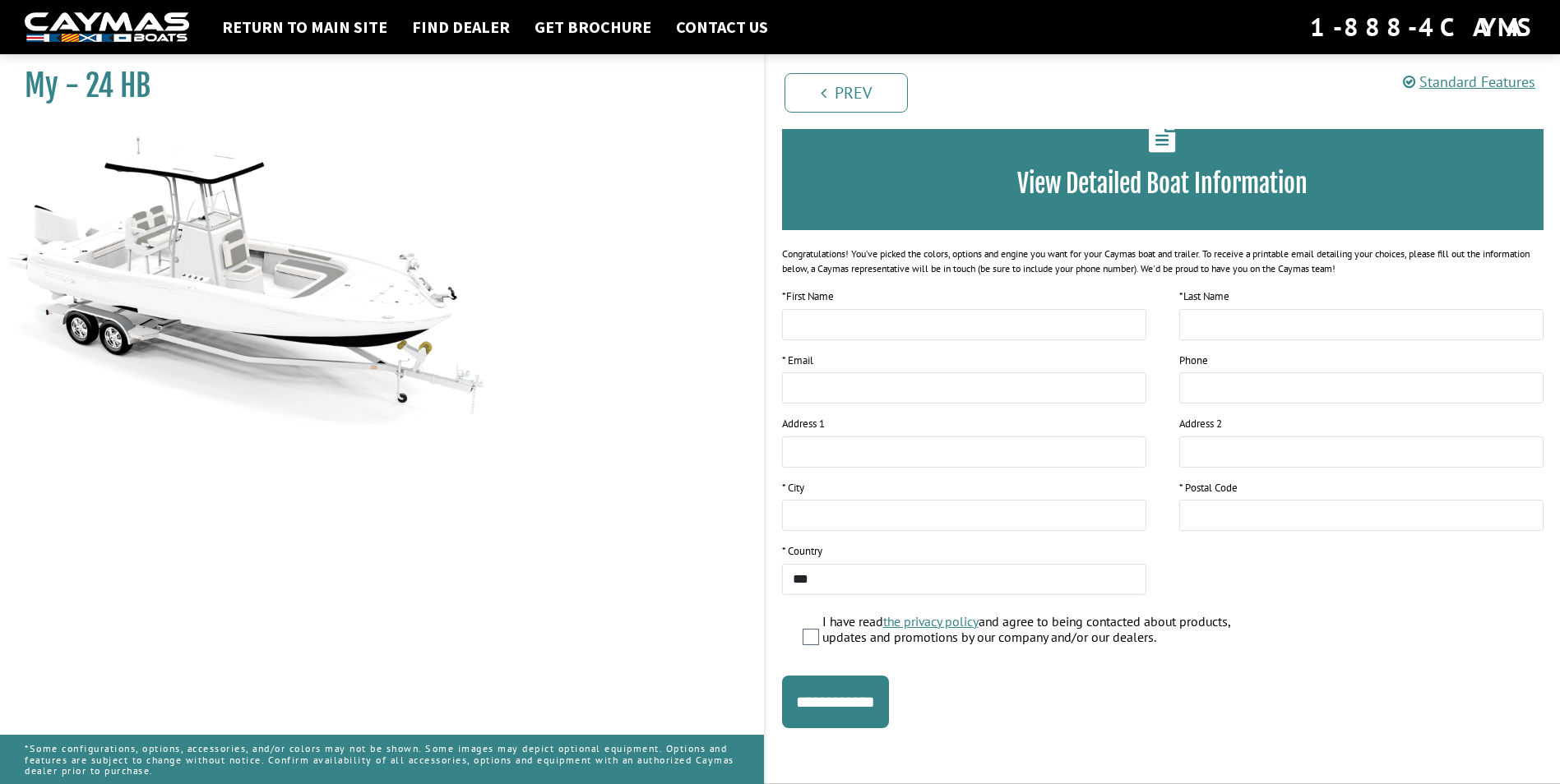
scroll to position [0, 0]
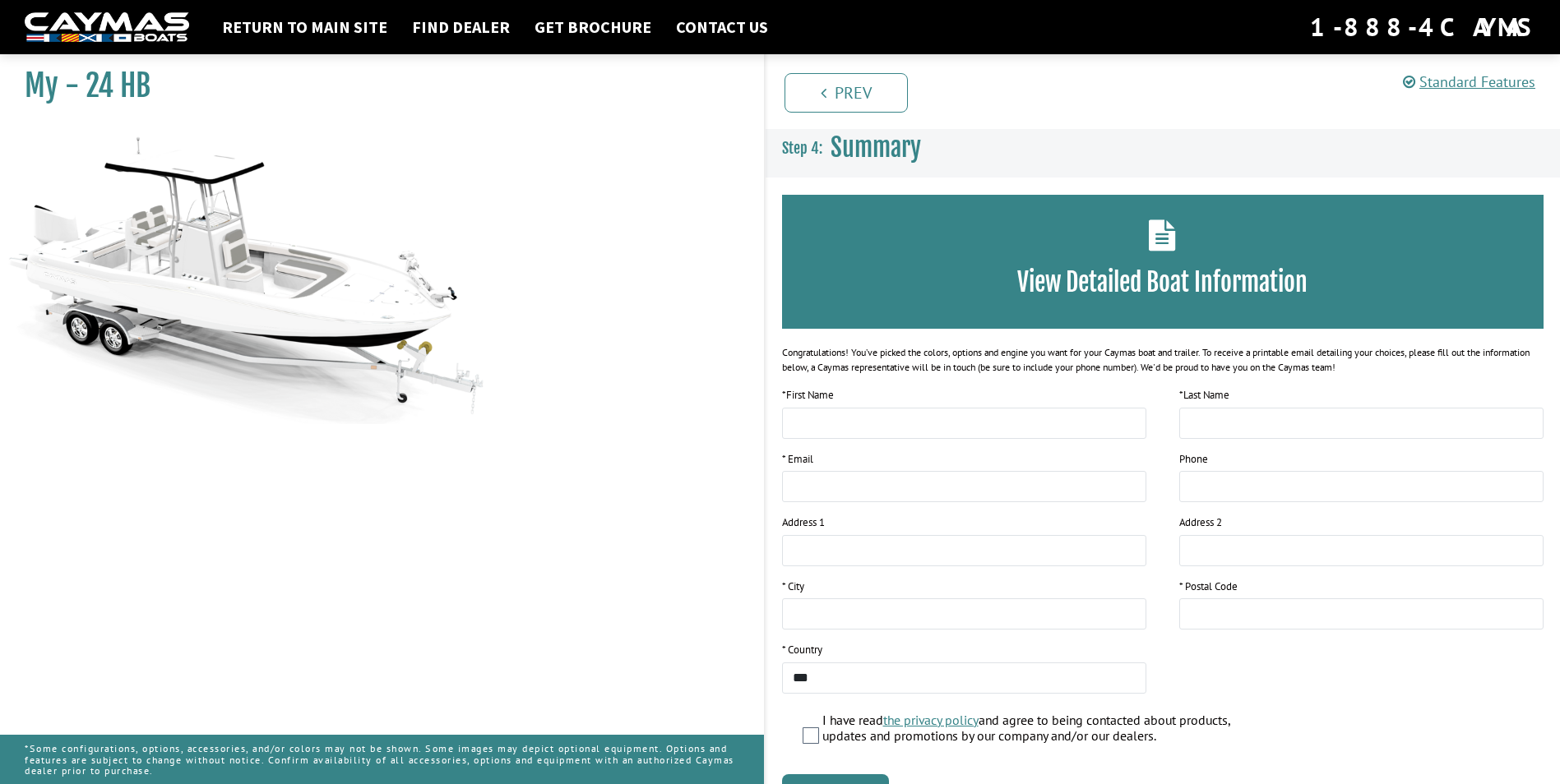
click at [124, 37] on img at bounding box center [106, 27] width 164 height 31
